Goal: Information Seeking & Learning: Learn about a topic

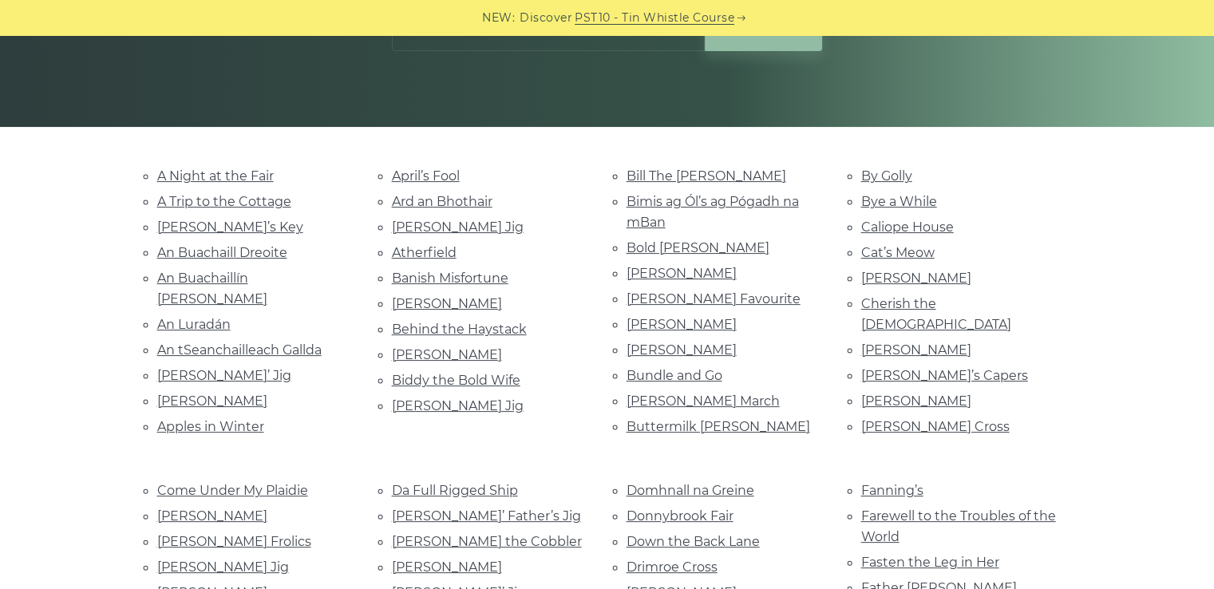
scroll to position [294, 0]
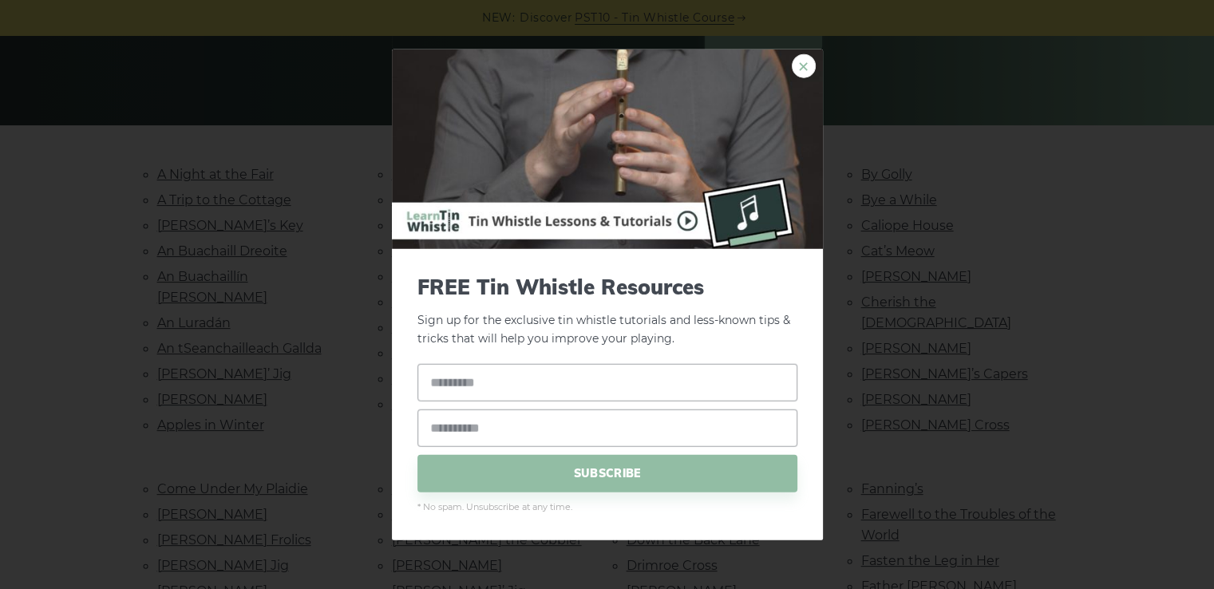
click at [801, 74] on link "×" at bounding box center [804, 66] width 24 height 24
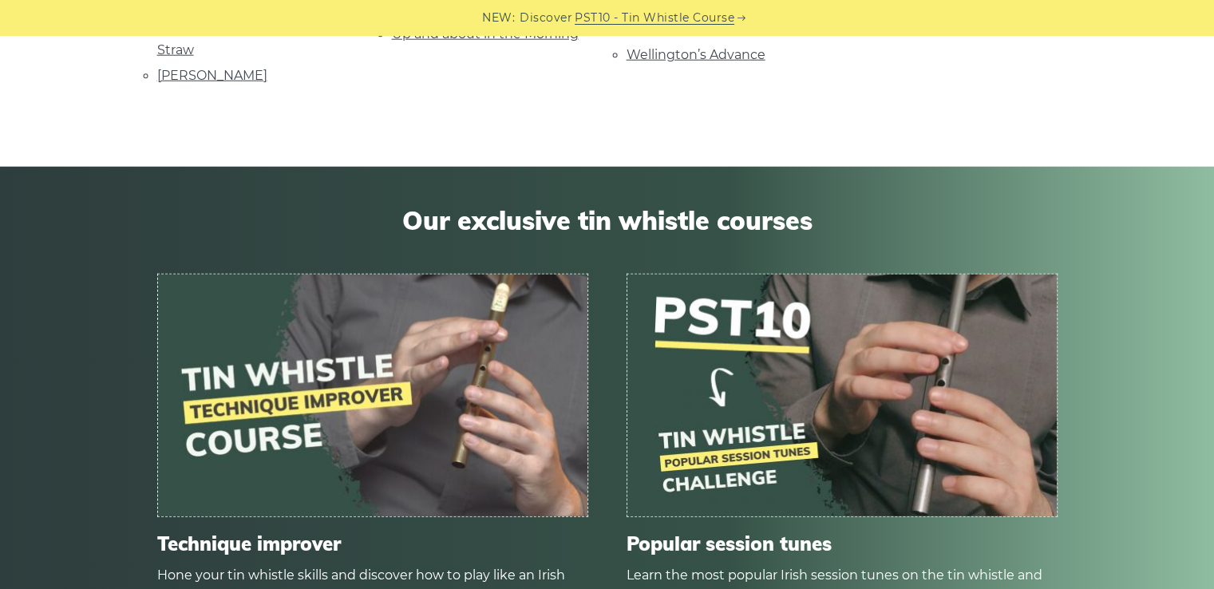
scroll to position [4120, 0]
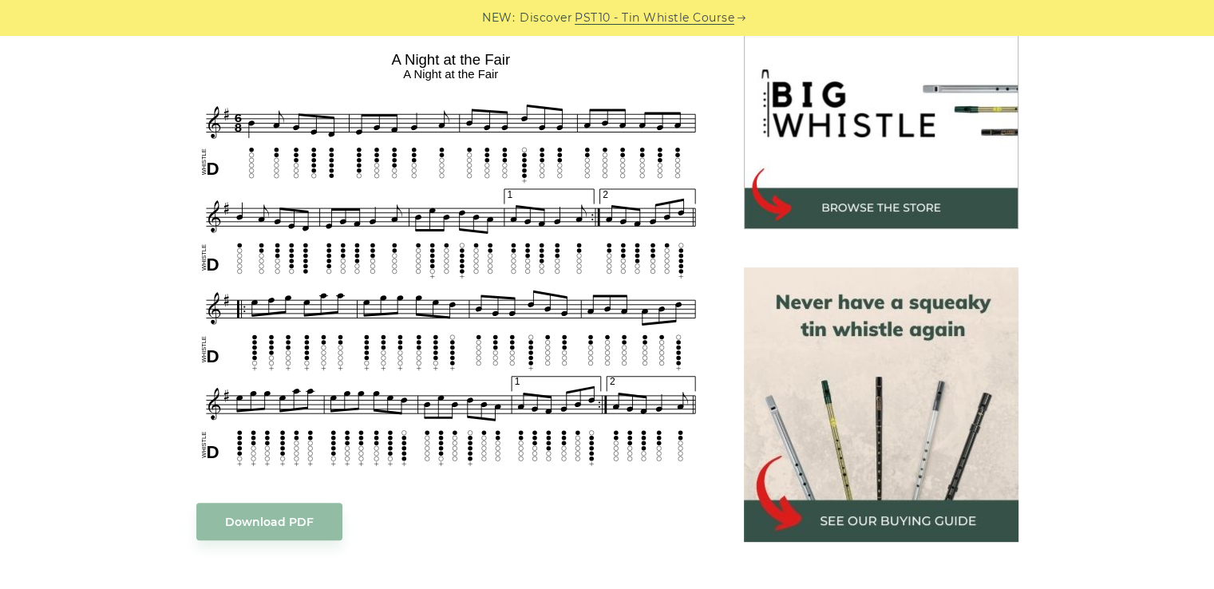
scroll to position [501, 0]
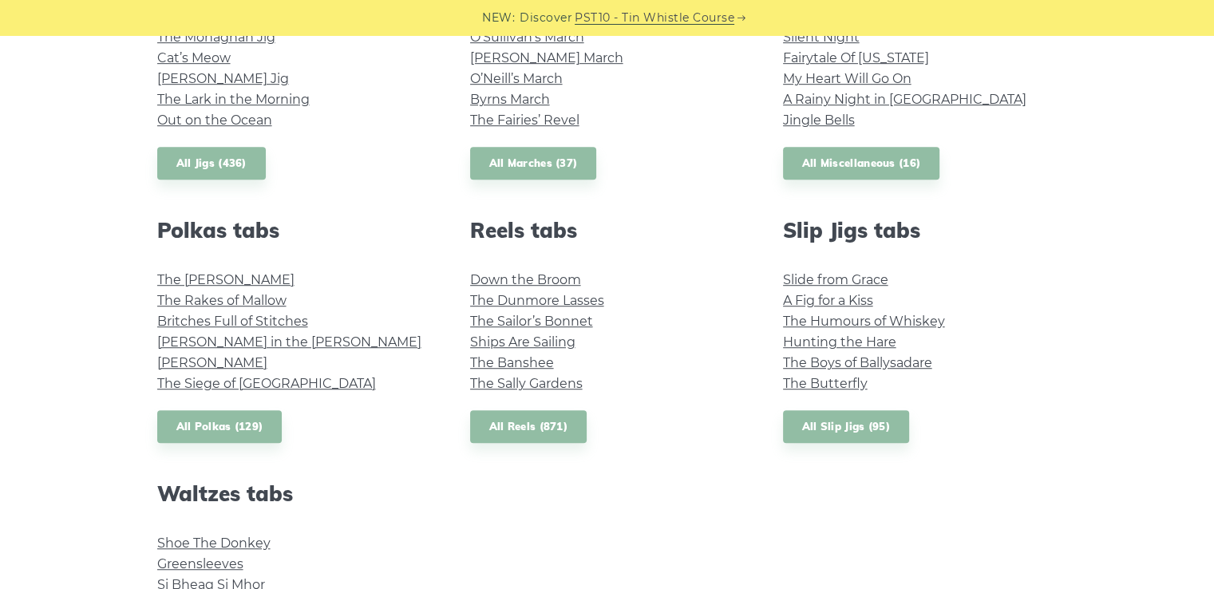
scroll to position [998, 0]
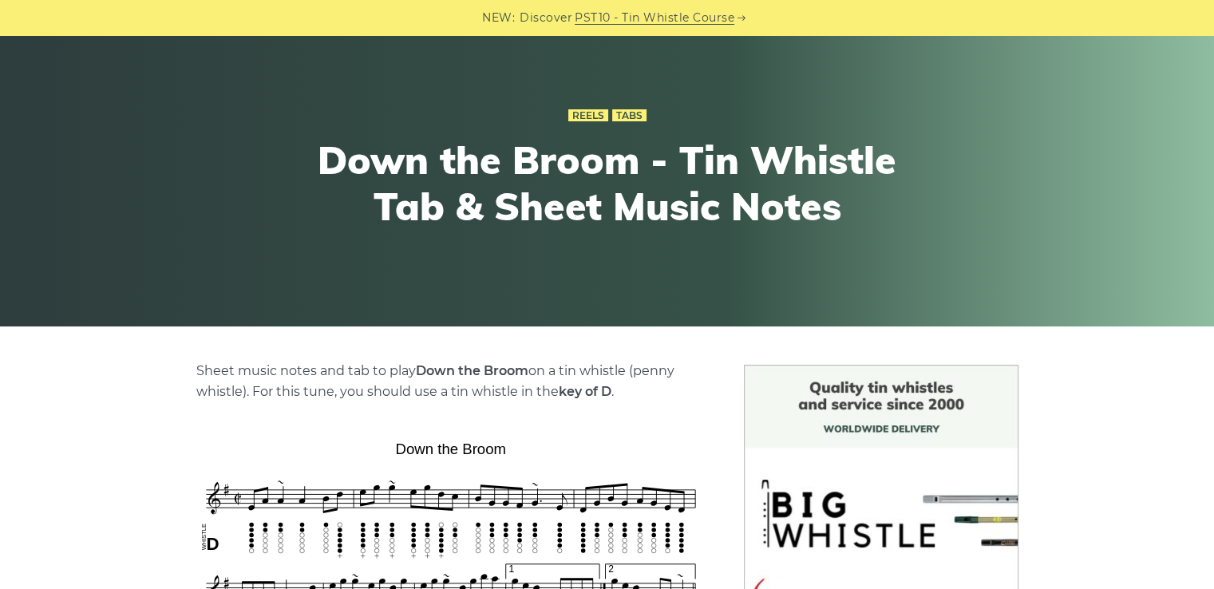
scroll to position [53, 0]
